Goal: Book appointment/travel/reservation

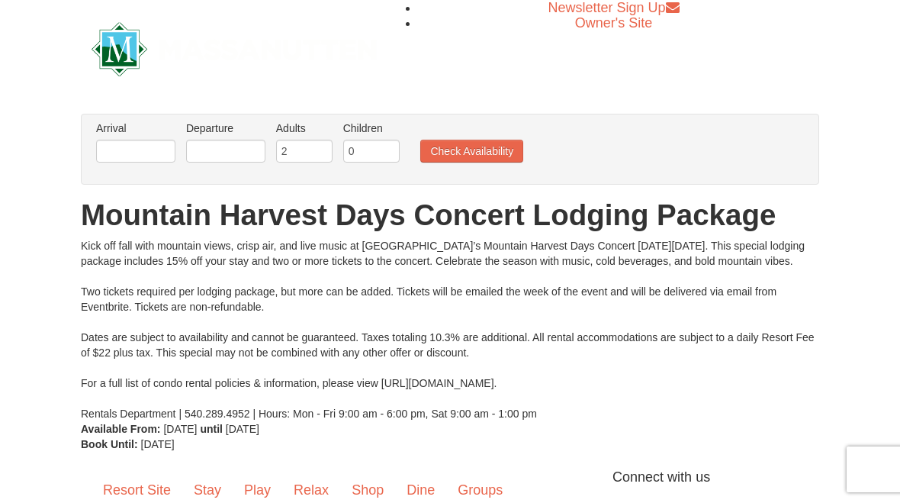
click at [485, 154] on button "Check Availability" at bounding box center [471, 151] width 103 height 23
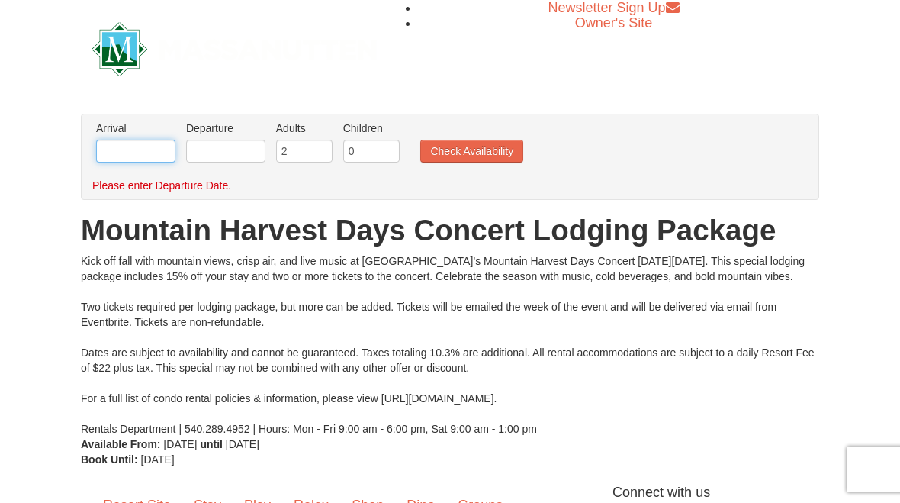
click at [143, 156] on input "text" at bounding box center [135, 151] width 79 height 23
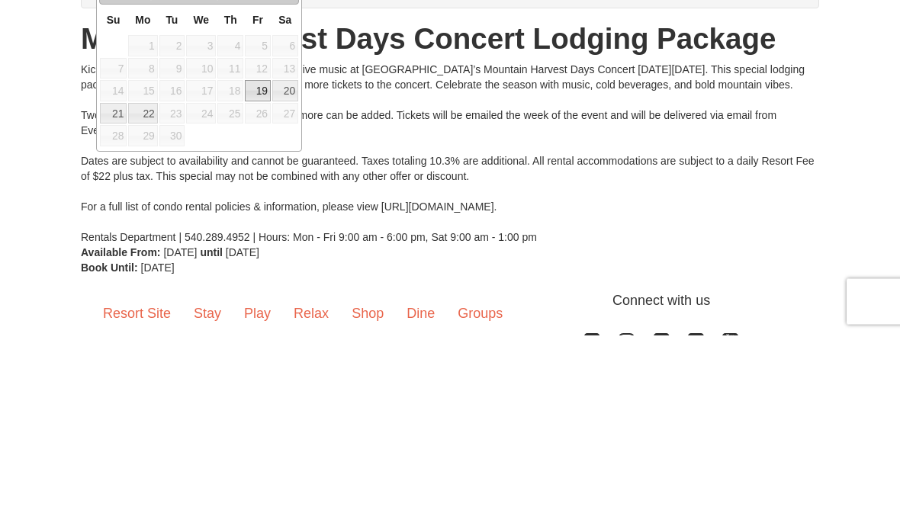
click at [266, 272] on link "19" at bounding box center [258, 282] width 26 height 21
type input "[DATE]"
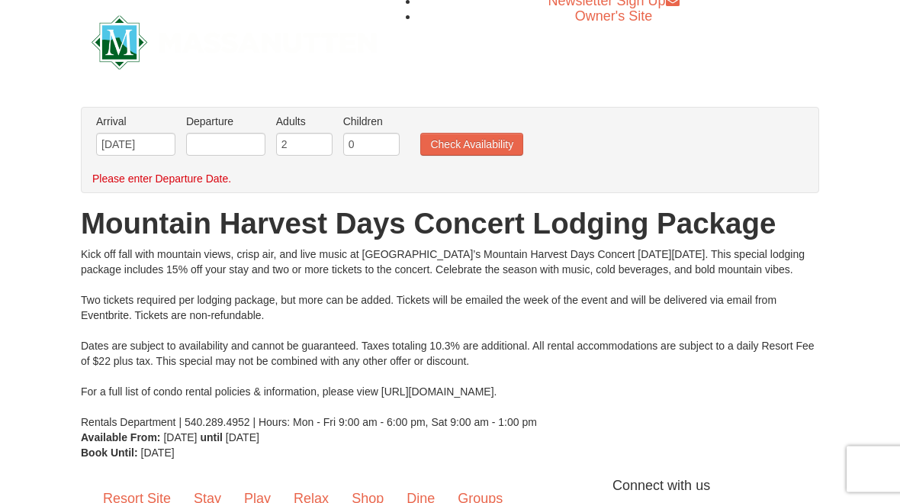
scroll to position [5, 0]
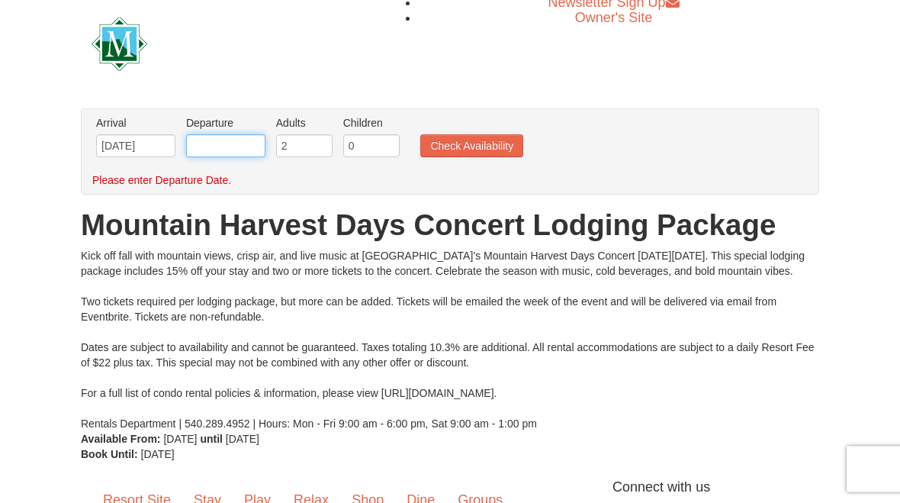
click at [243, 150] on input "text" at bounding box center [225, 146] width 79 height 23
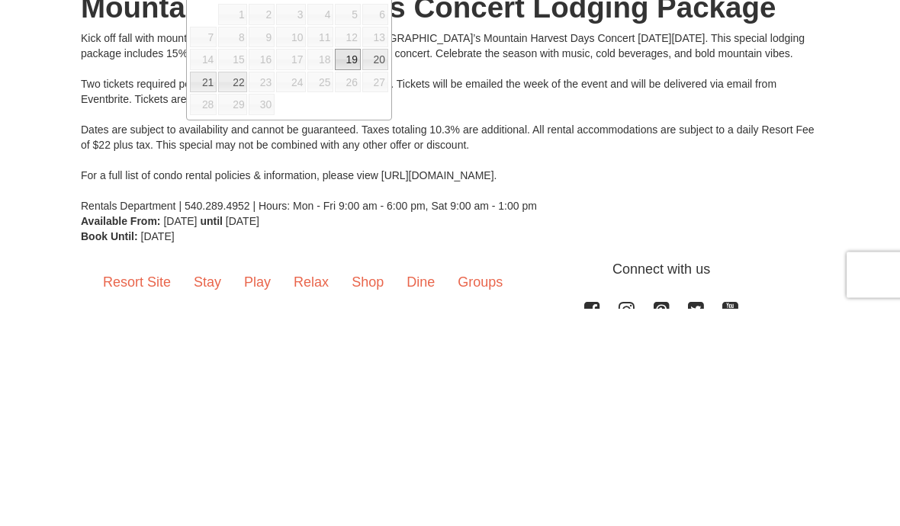
click at [210, 290] on link "21" at bounding box center [203, 300] width 27 height 21
type input "09/21/2025"
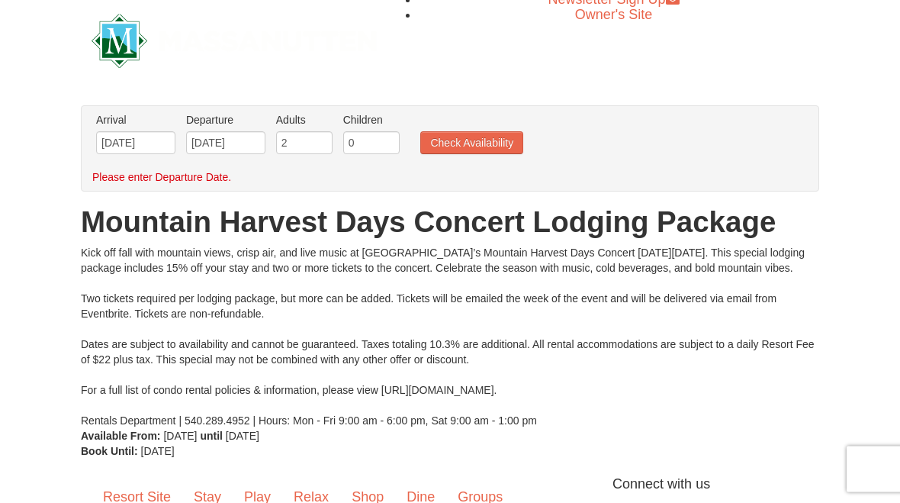
scroll to position [0, 0]
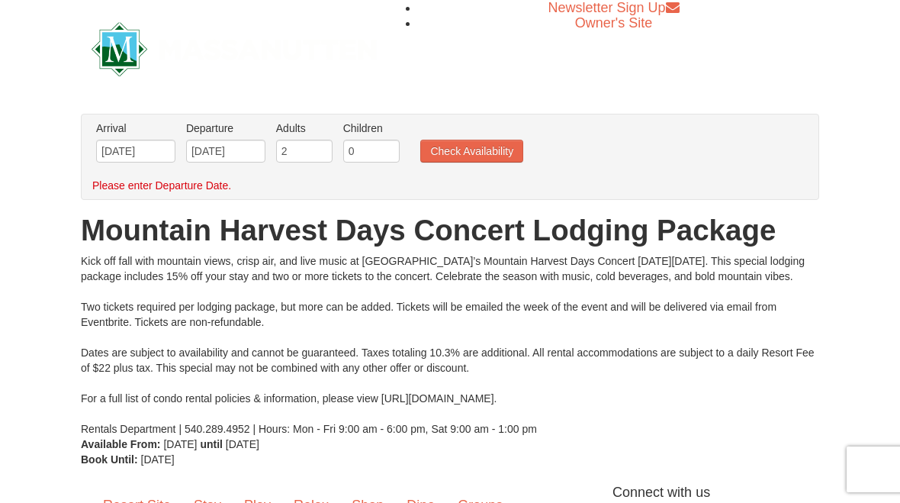
click at [468, 161] on button "Check Availability" at bounding box center [471, 151] width 103 height 23
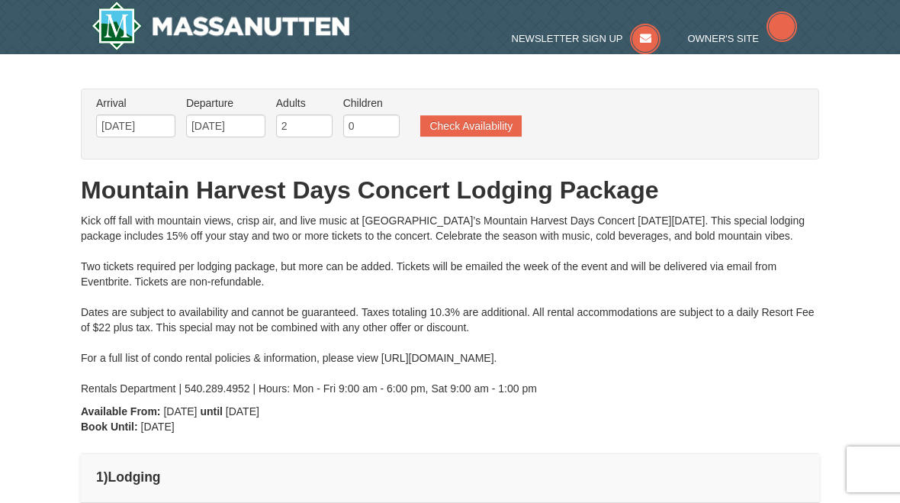
type input "[DATE]"
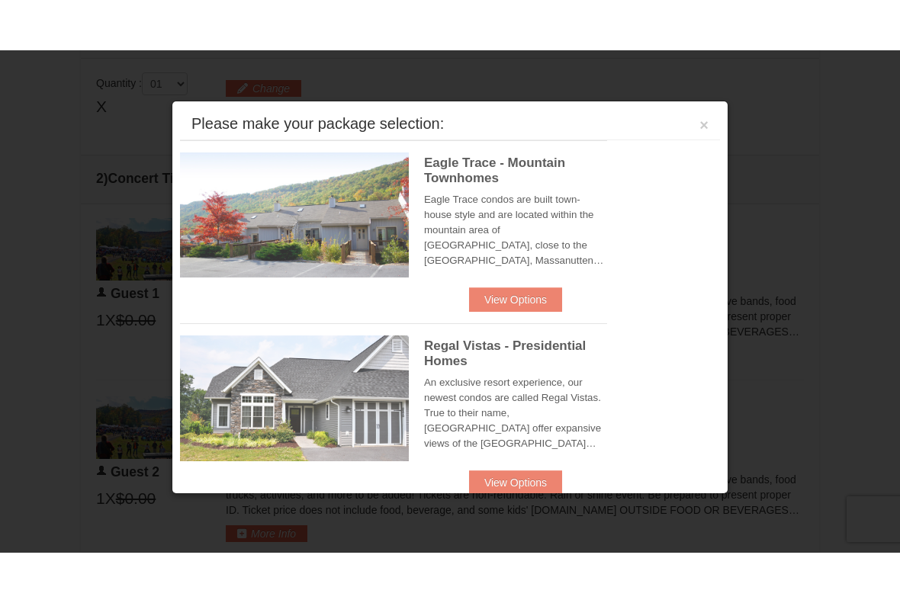
scroll to position [512, 0]
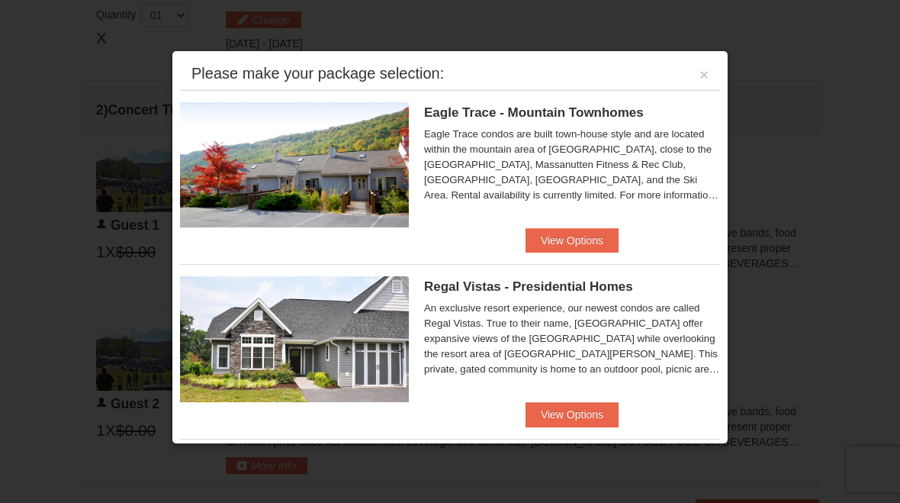
click at [572, 244] on button "View Options" at bounding box center [572, 240] width 93 height 24
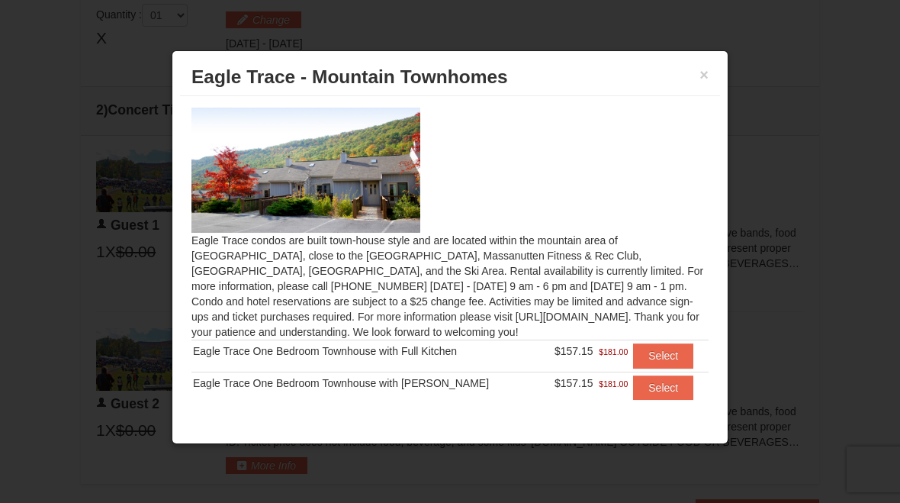
click at [660, 358] on button "Select" at bounding box center [663, 355] width 60 height 24
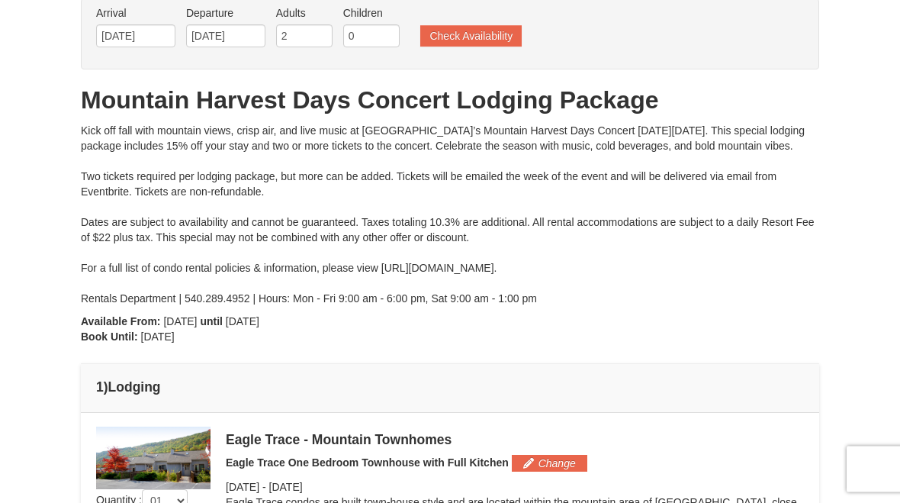
scroll to position [0, 0]
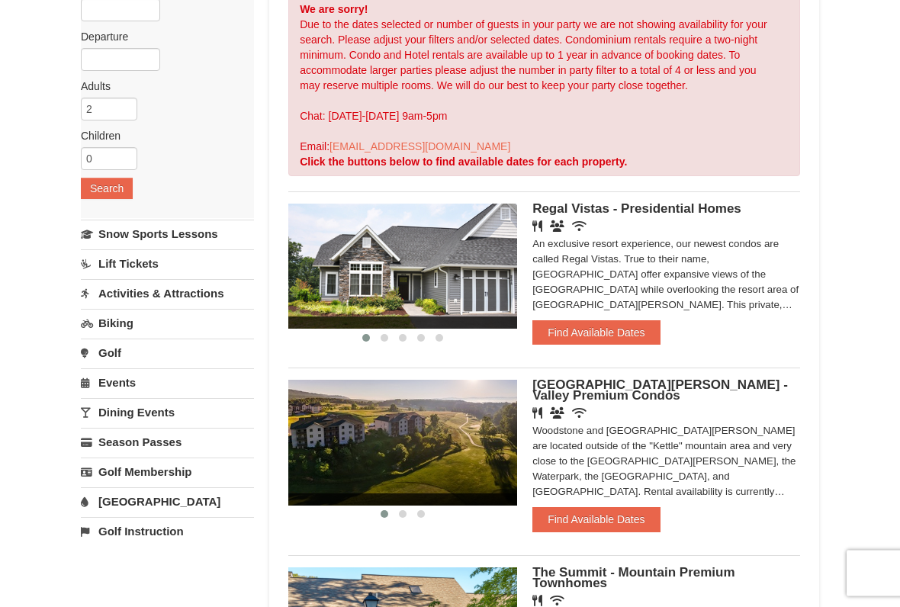
scroll to position [158, 0]
click at [605, 333] on button "Find Available Dates" at bounding box center [595, 332] width 127 height 24
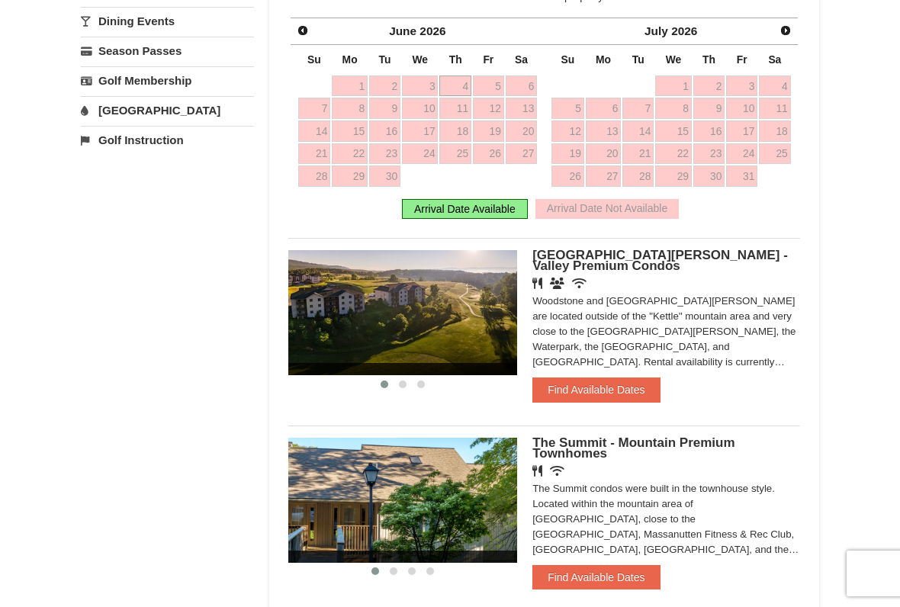
scroll to position [552, 0]
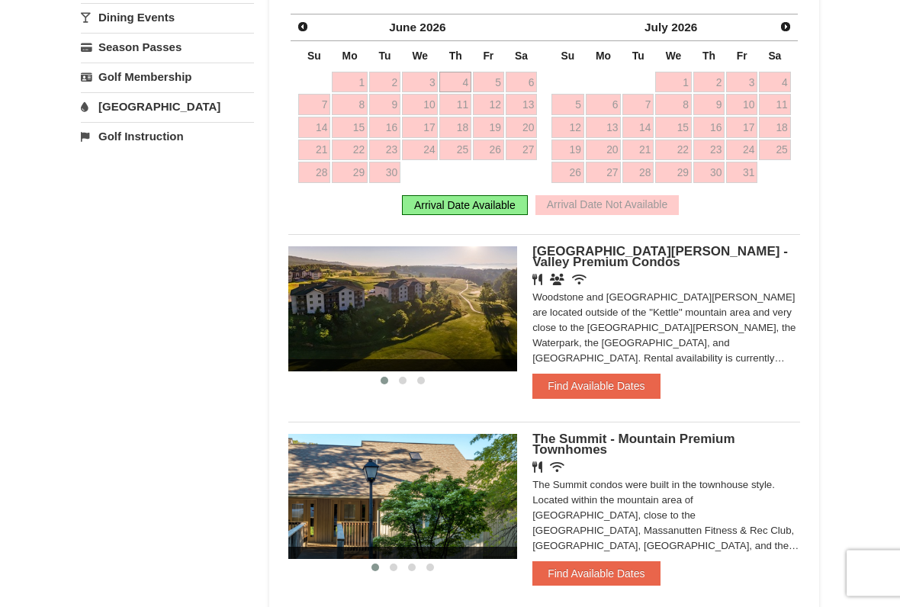
click at [620, 391] on button "Find Available Dates" at bounding box center [595, 387] width 127 height 24
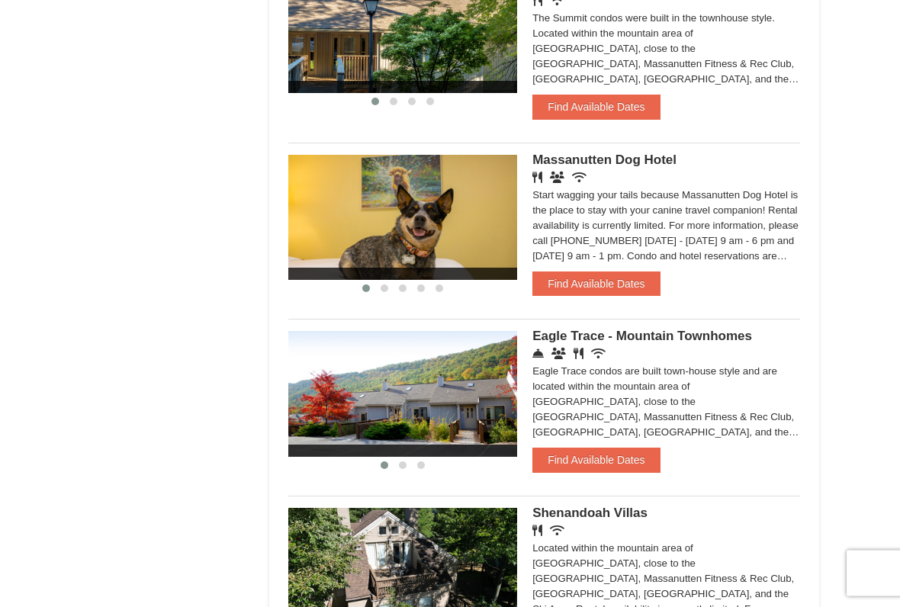
scroll to position [1025, 0]
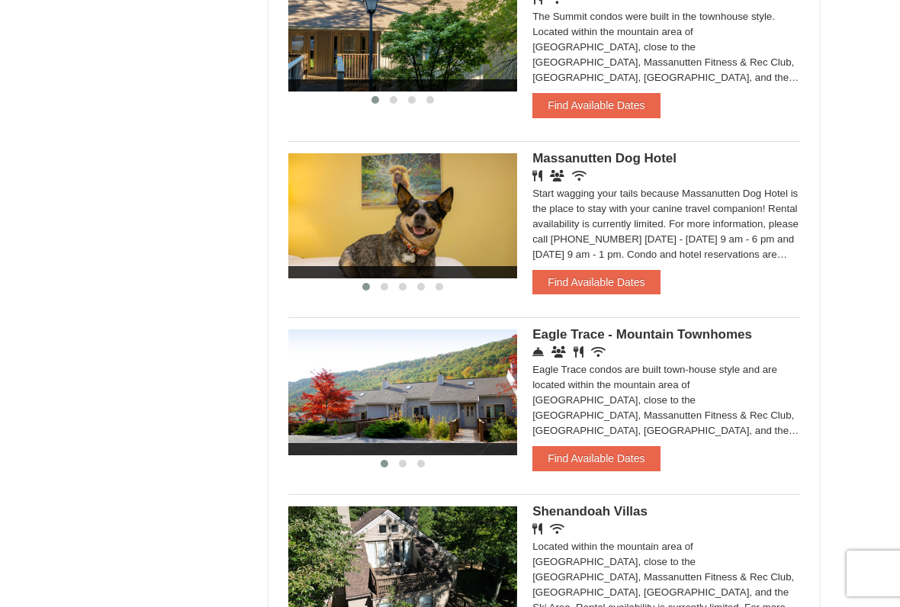
click at [622, 448] on button "Find Available Dates" at bounding box center [595, 458] width 127 height 24
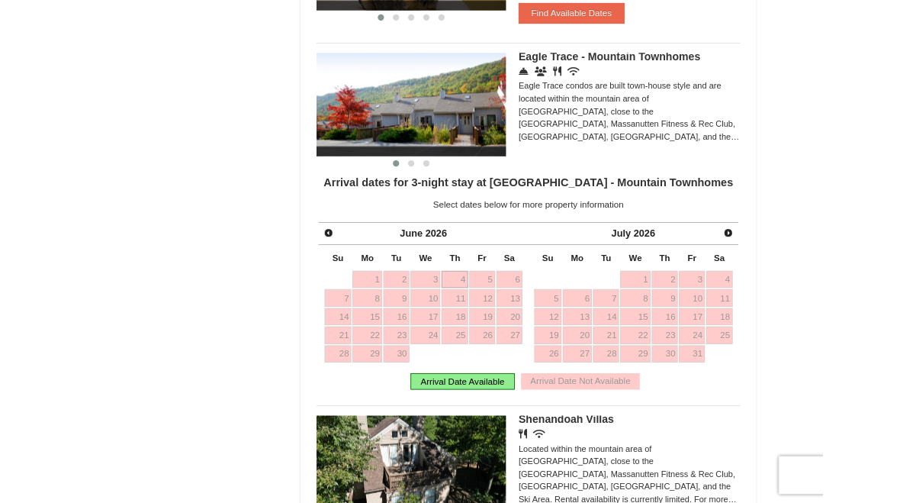
scroll to position [1068, 0]
